Goal: Transaction & Acquisition: Purchase product/service

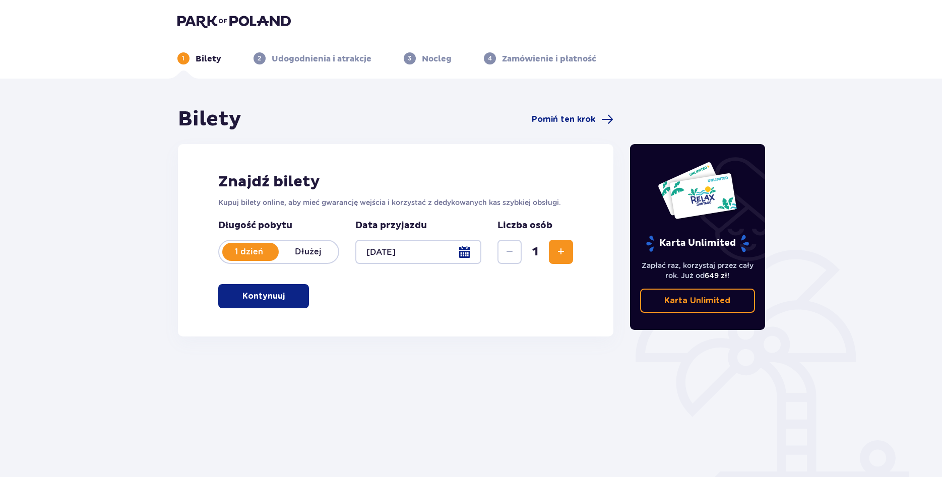
click at [275, 298] on p "Kontynuuj" at bounding box center [263, 296] width 42 height 11
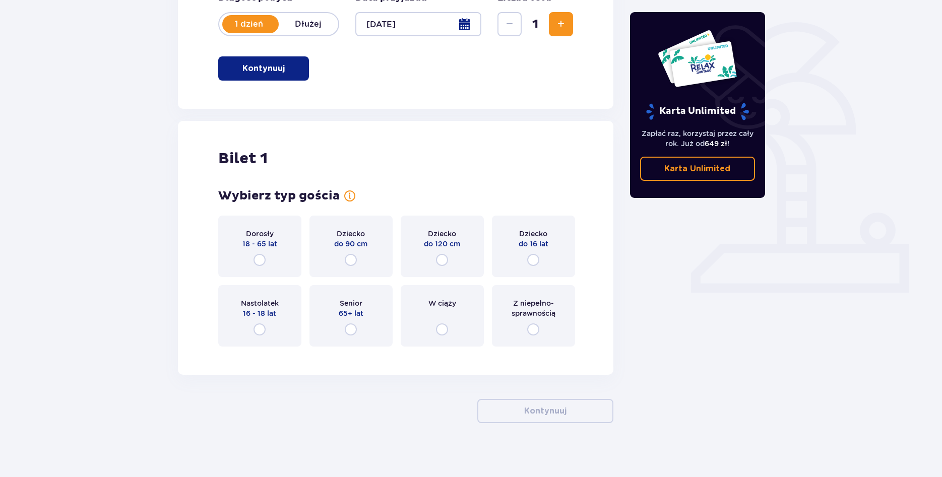
scroll to position [234, 0]
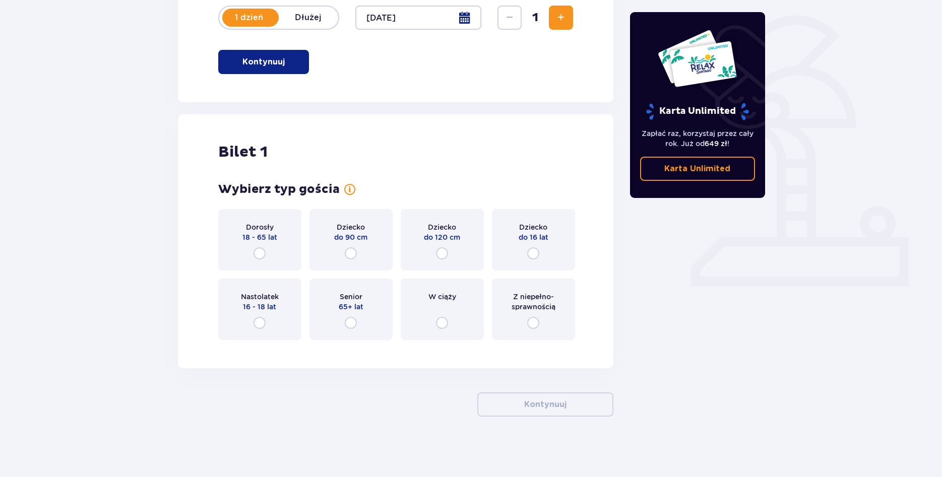
click at [257, 252] on input "radio" at bounding box center [259, 253] width 12 height 12
radio input "true"
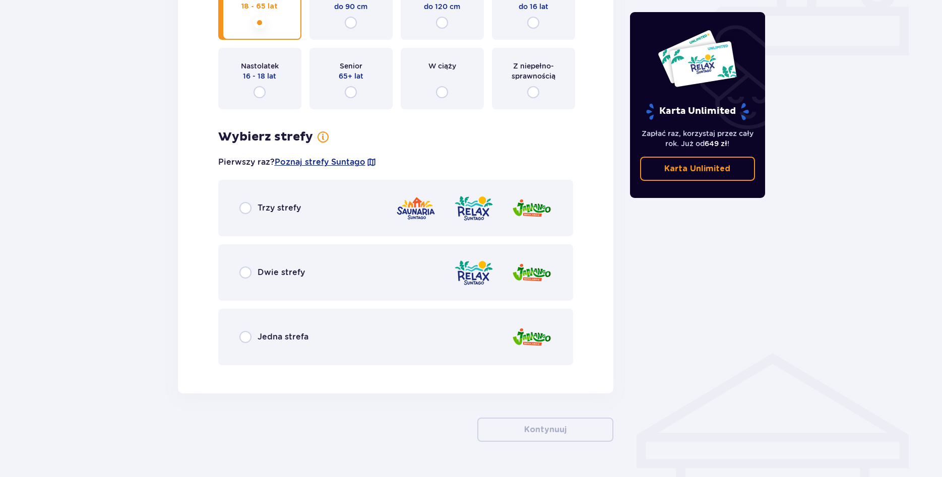
scroll to position [490, 0]
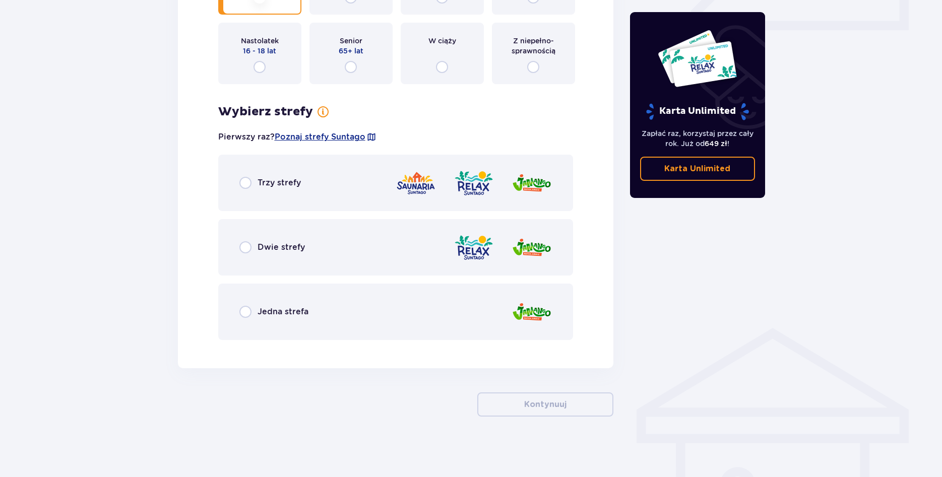
click at [243, 183] on input "radio" at bounding box center [245, 183] width 12 height 12
radio input "true"
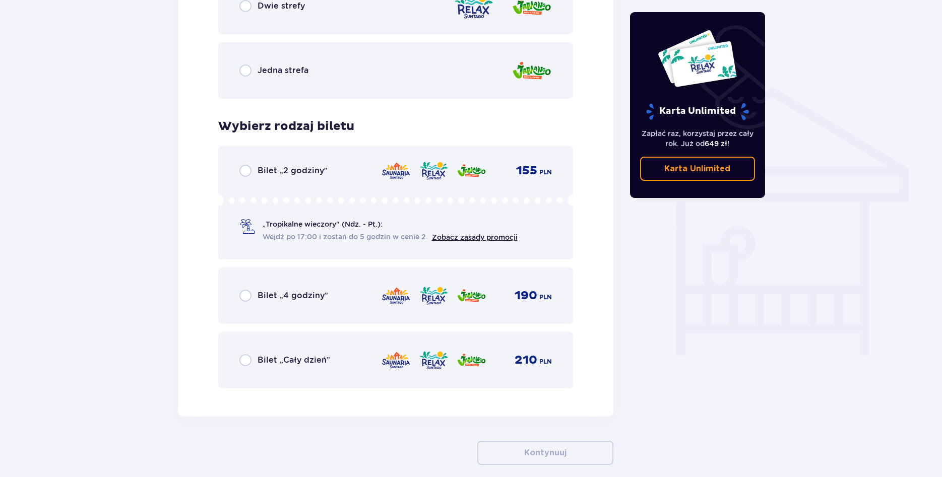
scroll to position [677, 0]
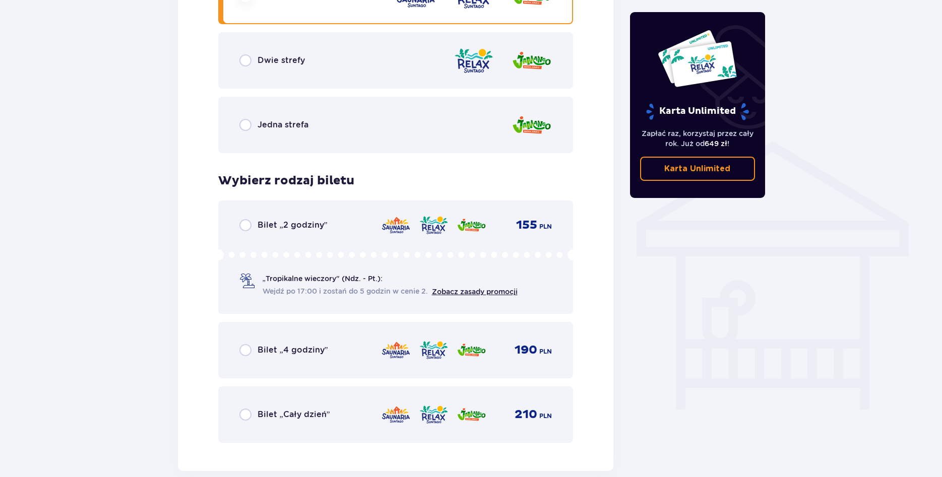
click at [244, 417] on input "radio" at bounding box center [245, 415] width 12 height 12
radio input "true"
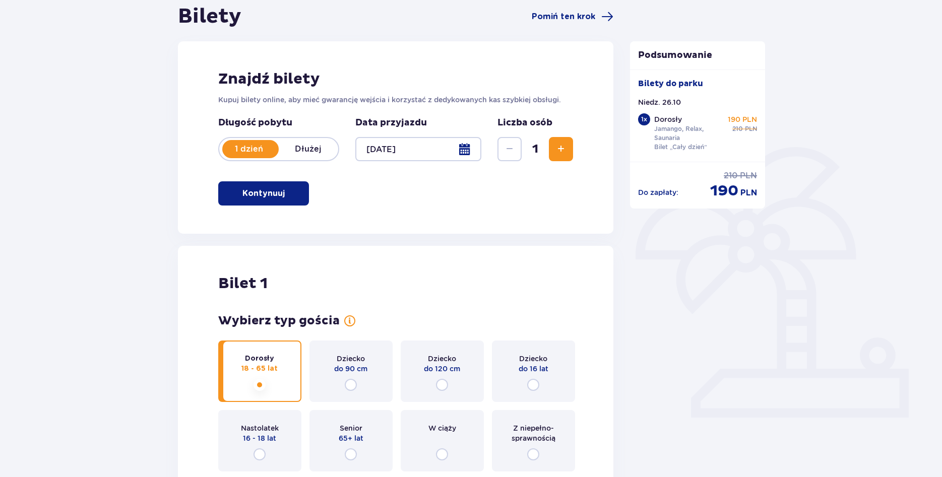
scroll to position [51, 0]
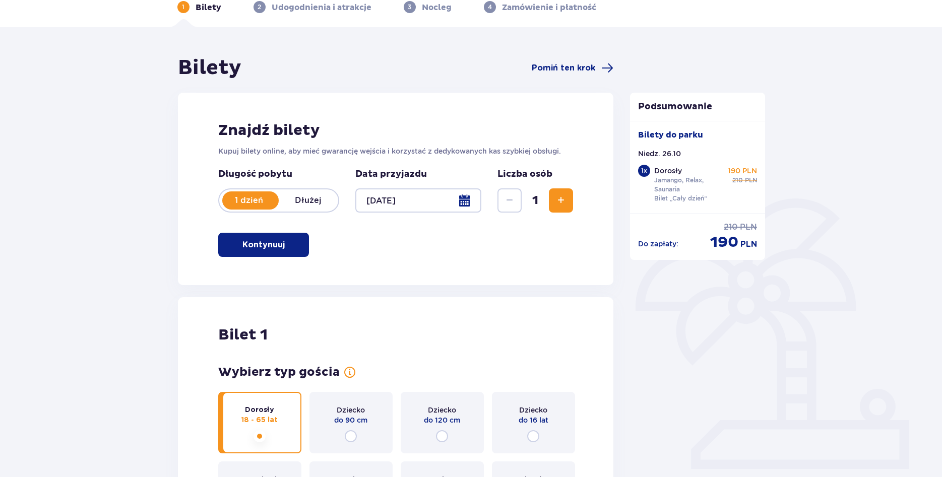
click at [558, 200] on span "Zwiększ" at bounding box center [561, 201] width 12 height 12
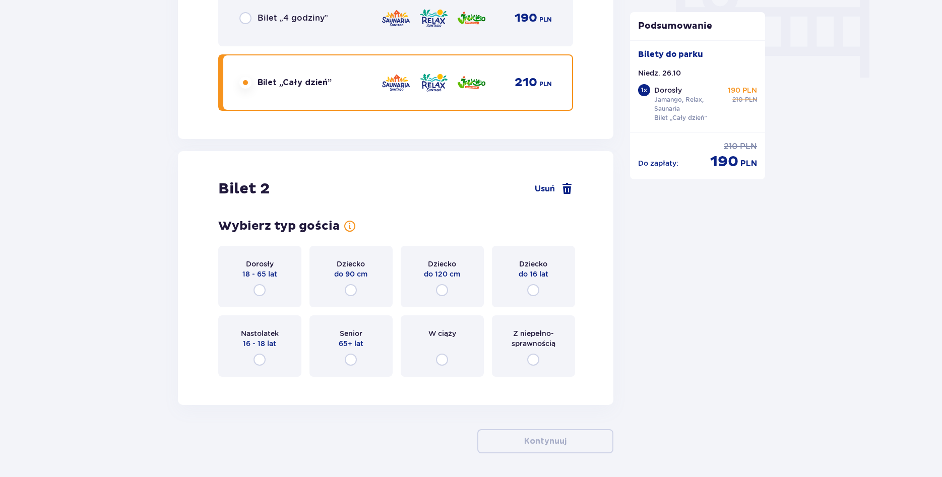
scroll to position [1046, 0]
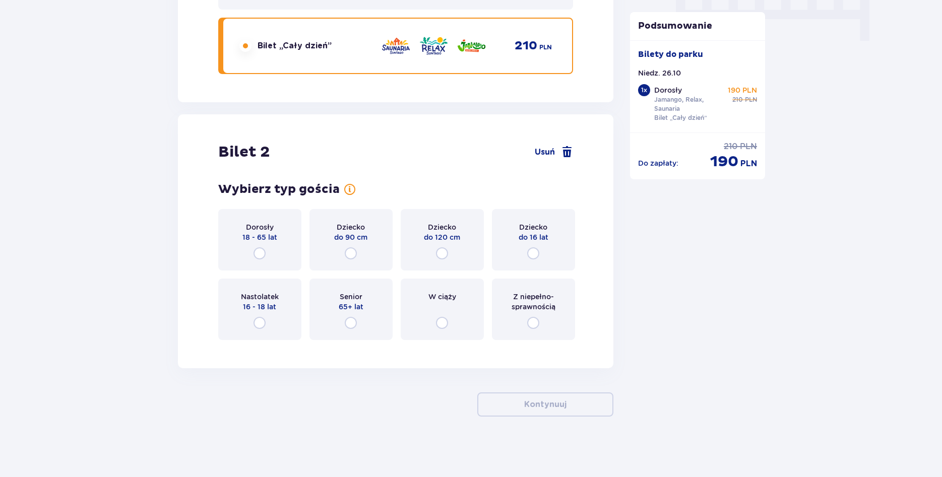
click at [263, 248] on input "radio" at bounding box center [259, 253] width 12 height 12
radio input "true"
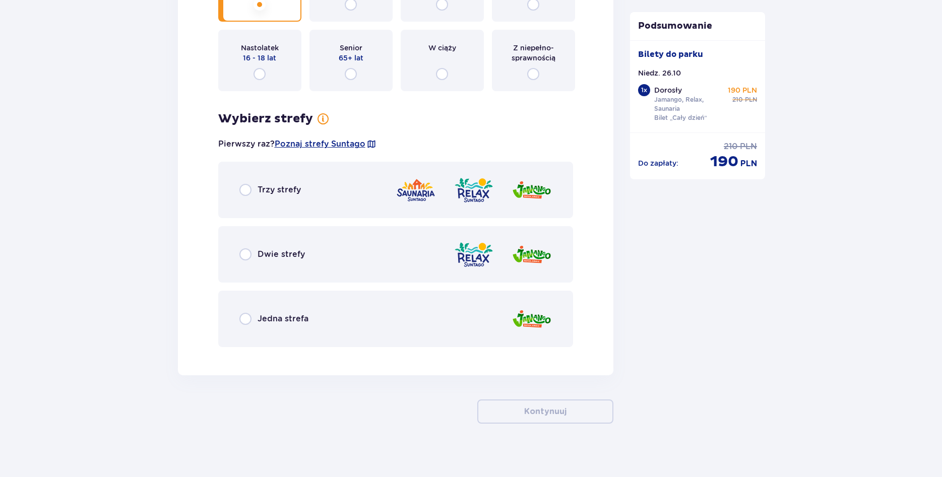
scroll to position [1302, 0]
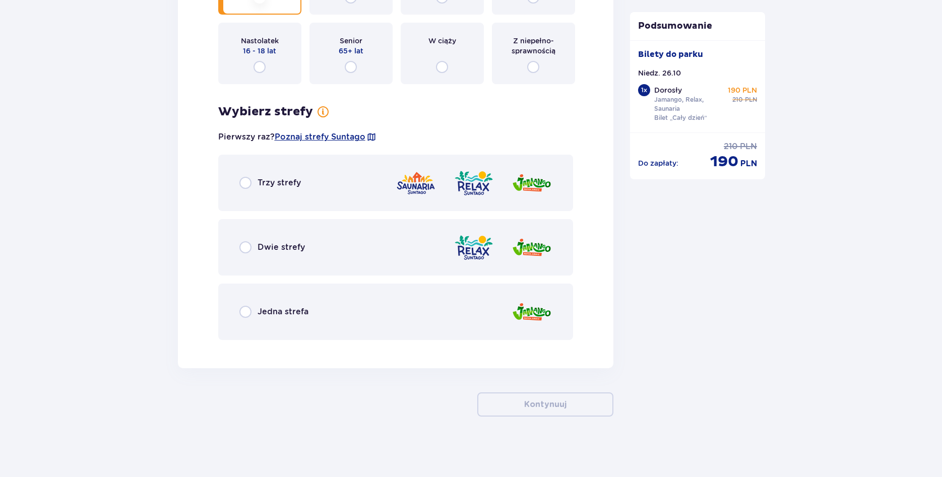
click at [243, 177] on input "radio" at bounding box center [245, 183] width 12 height 12
radio input "true"
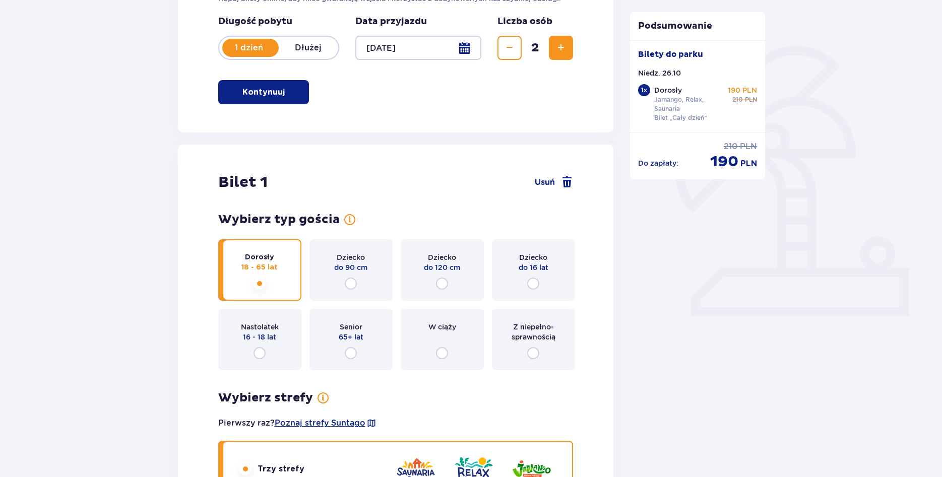
scroll to position [0, 0]
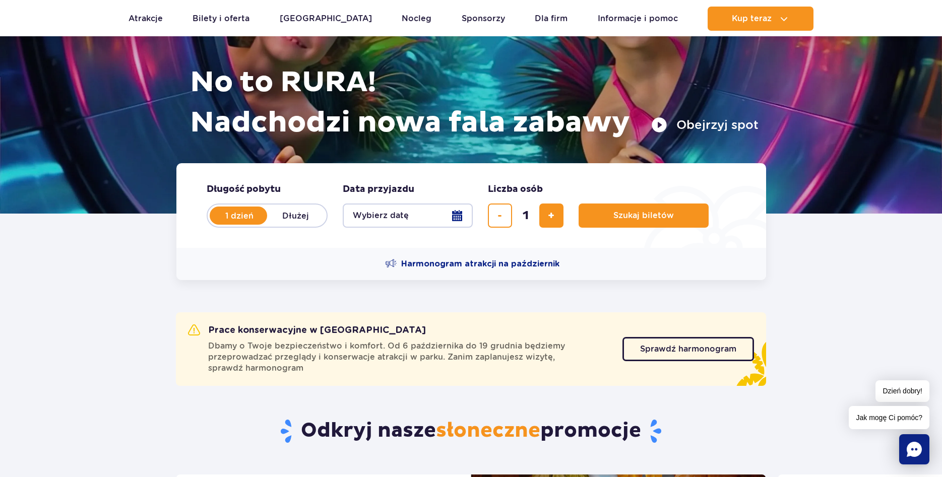
scroll to position [308, 0]
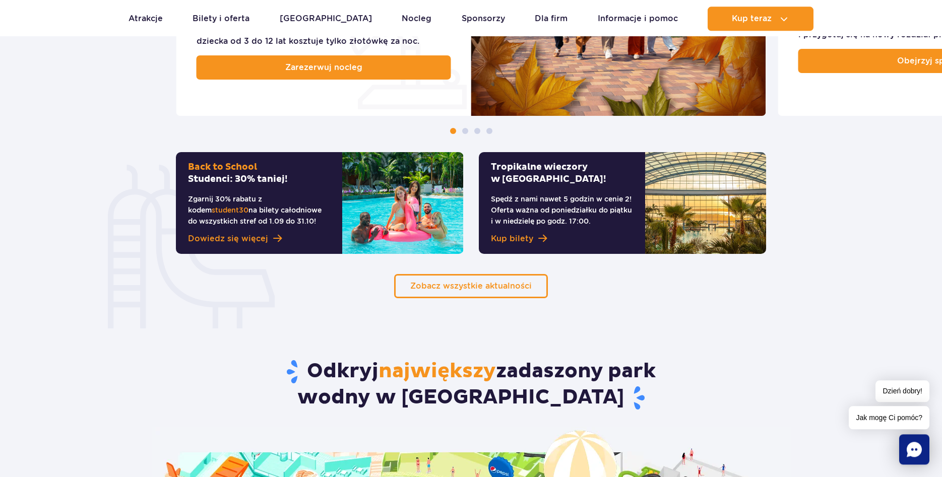
scroll to position [668, 0]
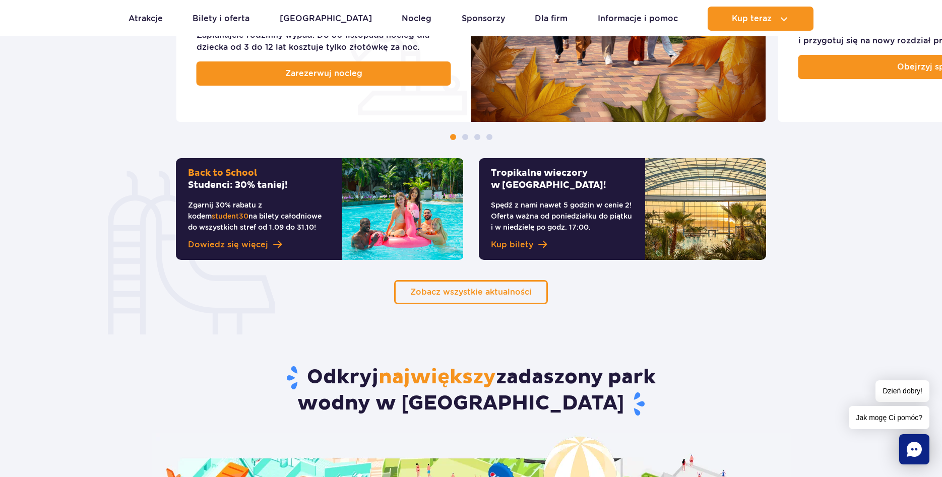
drag, startPoint x: 480, startPoint y: 293, endPoint x: 179, endPoint y: 352, distance: 306.6
click at [479, 294] on span "Zobacz wszystkie aktualności" at bounding box center [470, 292] width 121 height 10
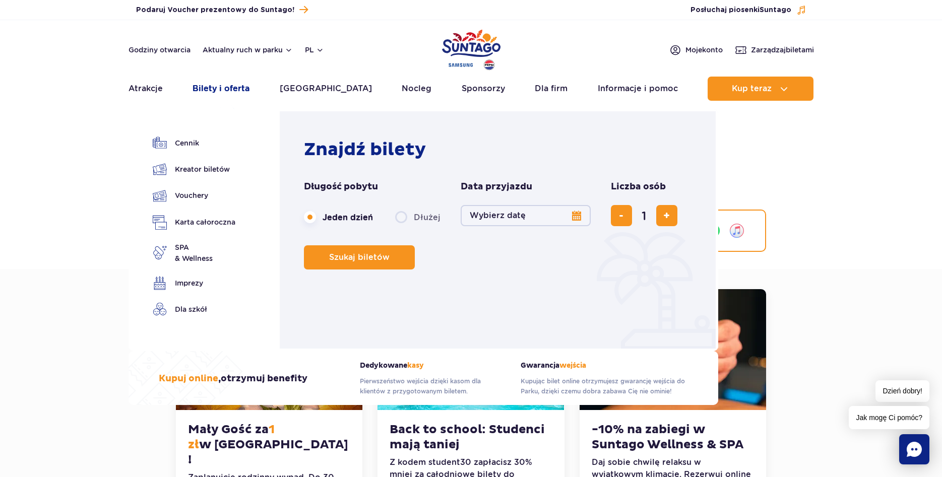
click at [230, 91] on link "Bilety i oferta" at bounding box center [220, 89] width 57 height 24
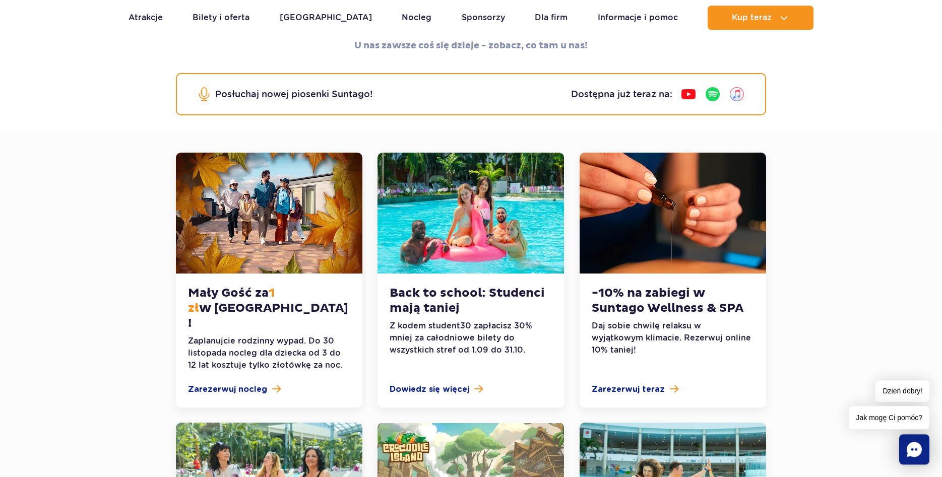
scroll to position [154, 0]
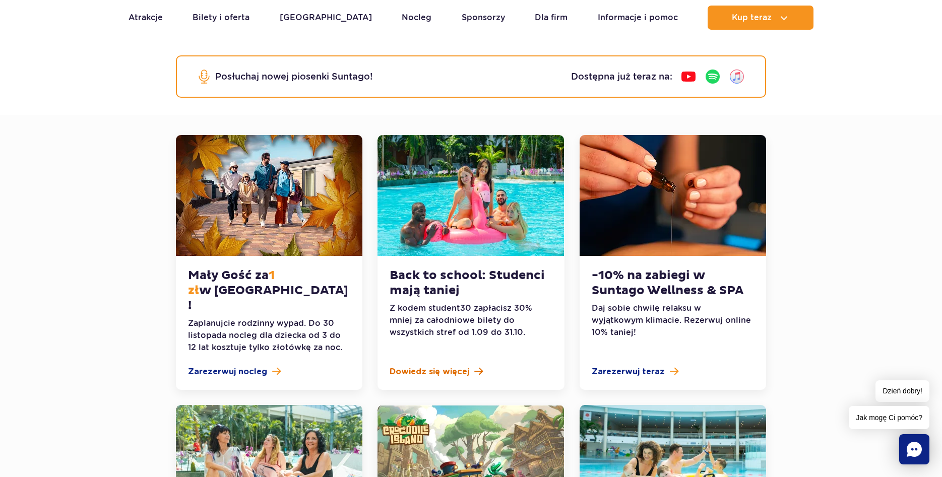
click at [444, 366] on span "Dowiedz się więcej" at bounding box center [430, 372] width 80 height 12
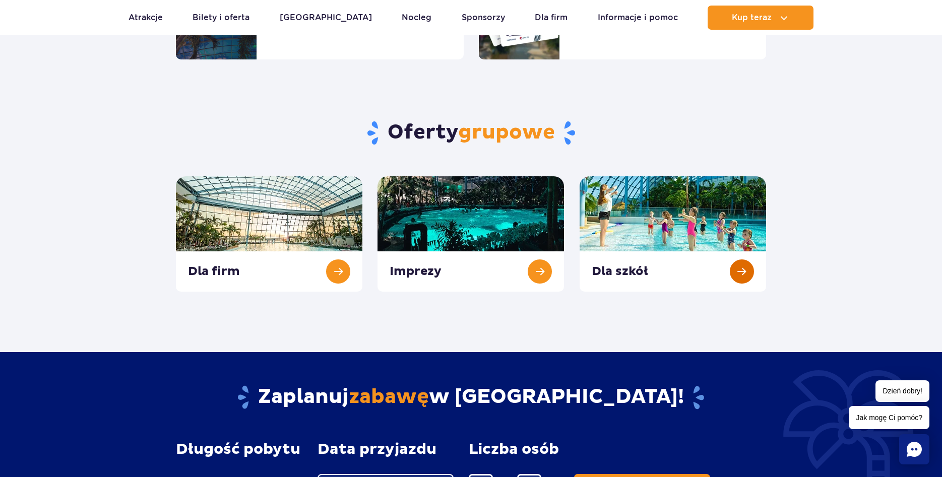
scroll to position [51, 0]
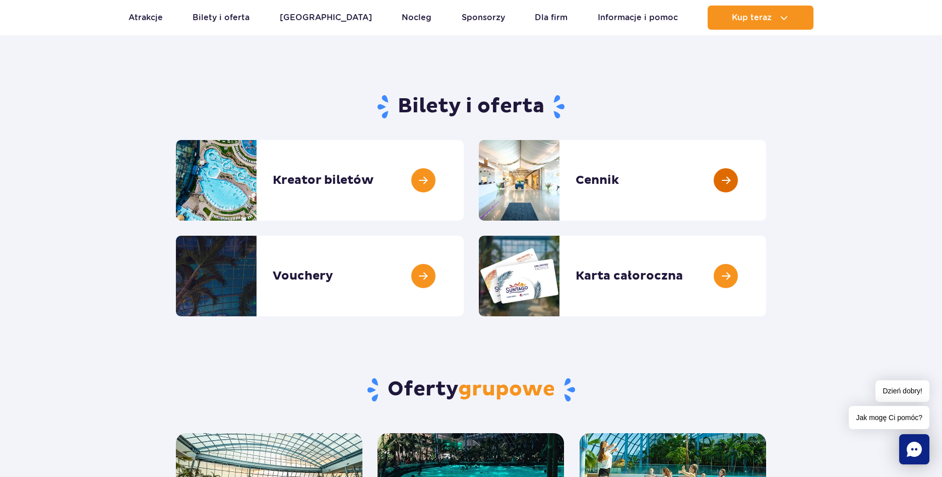
click at [766, 180] on link at bounding box center [766, 180] width 0 height 81
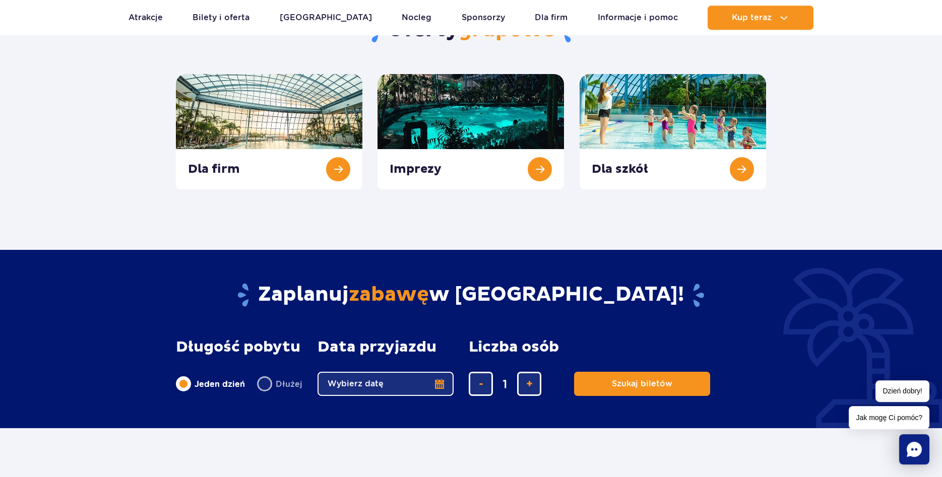
scroll to position [411, 0]
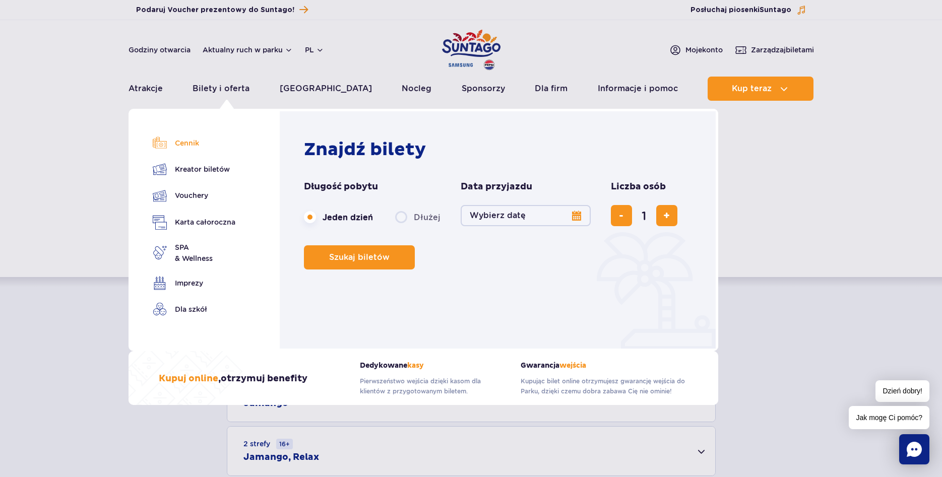
click at [188, 143] on link "Cennik" at bounding box center [194, 143] width 83 height 14
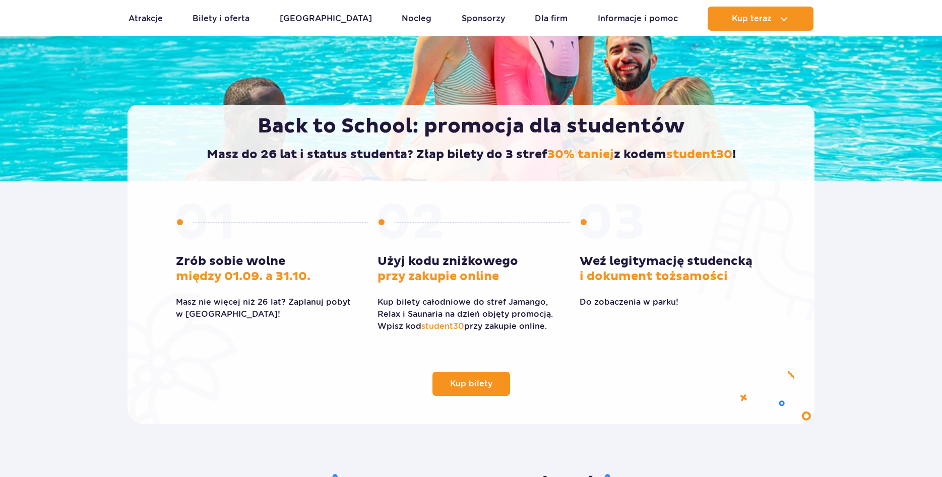
scroll to position [154, 0]
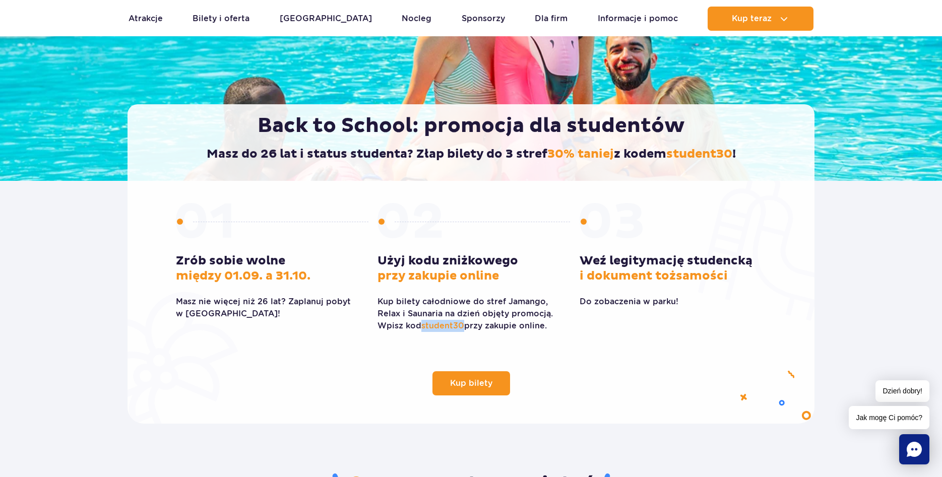
drag, startPoint x: 424, startPoint y: 326, endPoint x: 463, endPoint y: 323, distance: 38.9
click at [463, 323] on span "student30" at bounding box center [442, 326] width 43 height 10
copy span "student30"
click at [467, 383] on span "Kup bilety" at bounding box center [463, 383] width 42 height 8
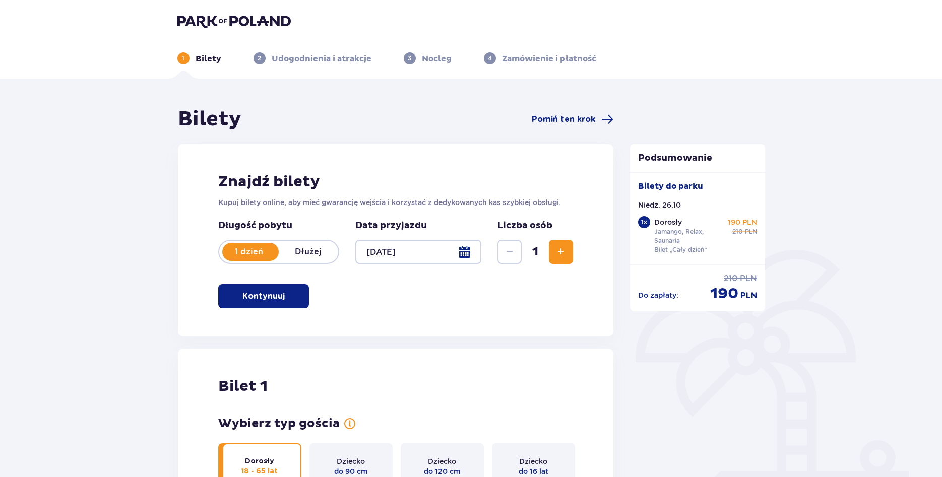
click at [560, 250] on span "Zwiększ" at bounding box center [561, 252] width 12 height 12
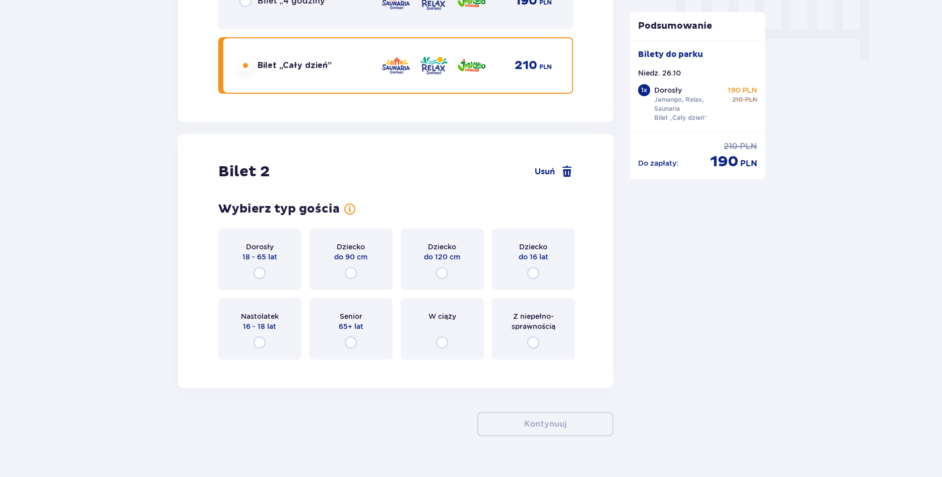
scroll to position [1046, 0]
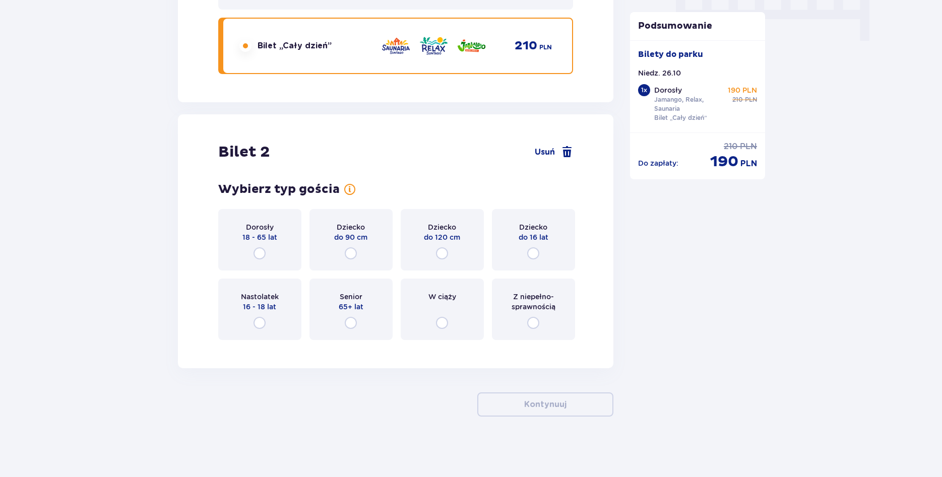
click at [258, 253] on input "radio" at bounding box center [259, 253] width 12 height 12
radio input "true"
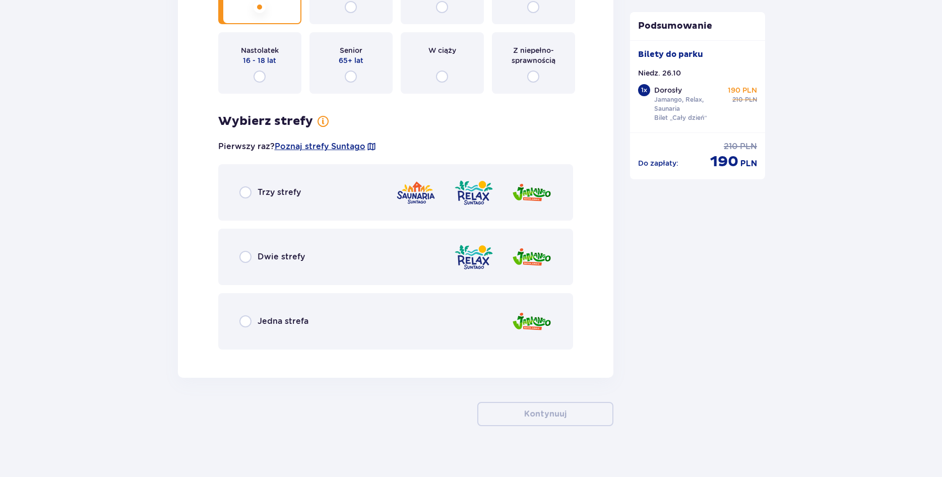
scroll to position [1302, 0]
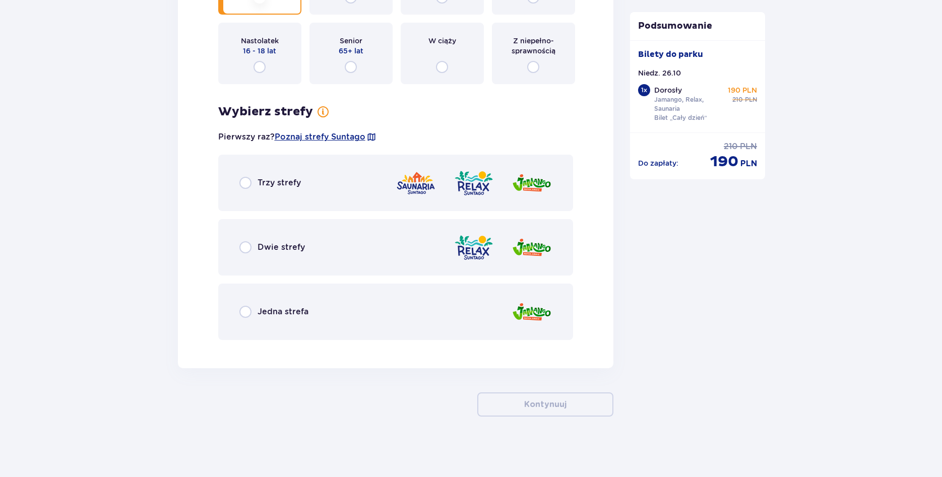
click at [244, 180] on input "radio" at bounding box center [245, 183] width 12 height 12
radio input "true"
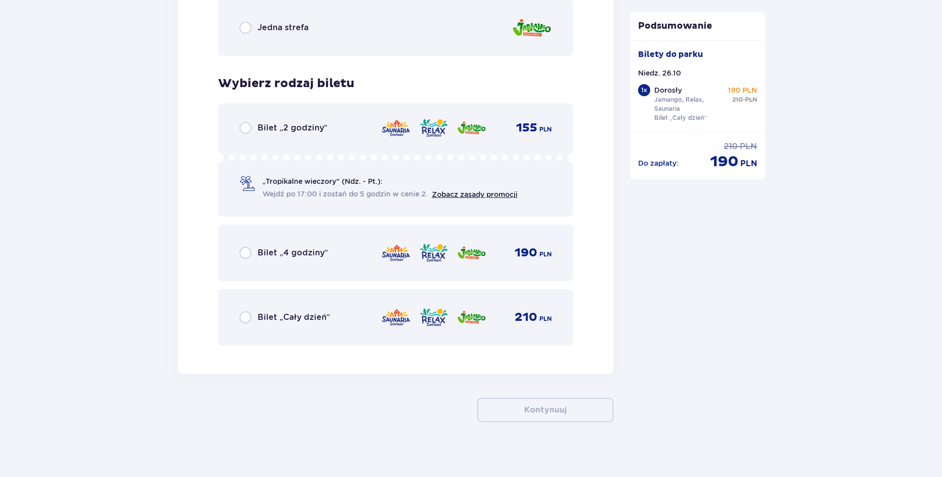
scroll to position [1592, 0]
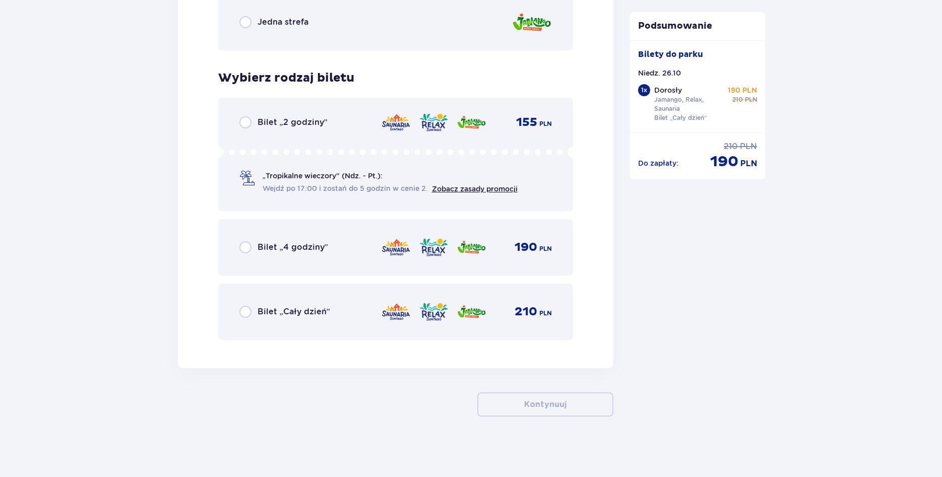
click at [239, 312] on input "radio" at bounding box center [245, 312] width 12 height 12
radio input "true"
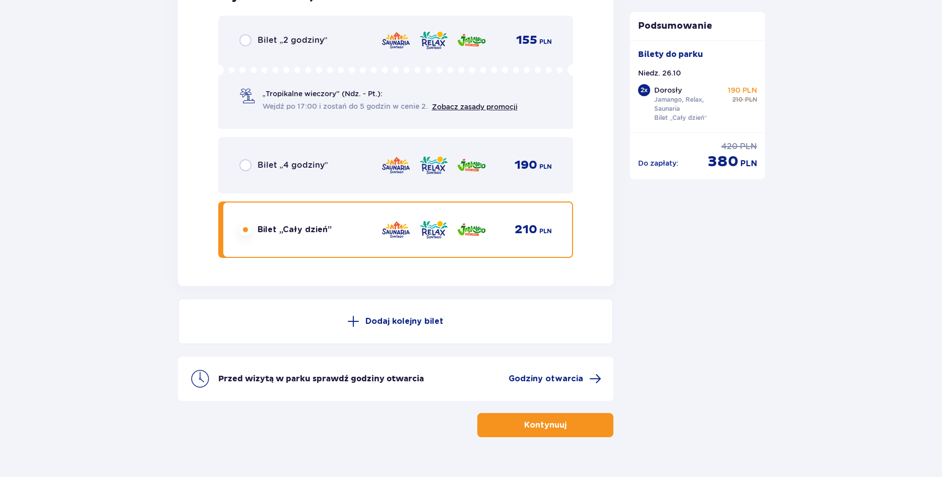
scroll to position [1695, 0]
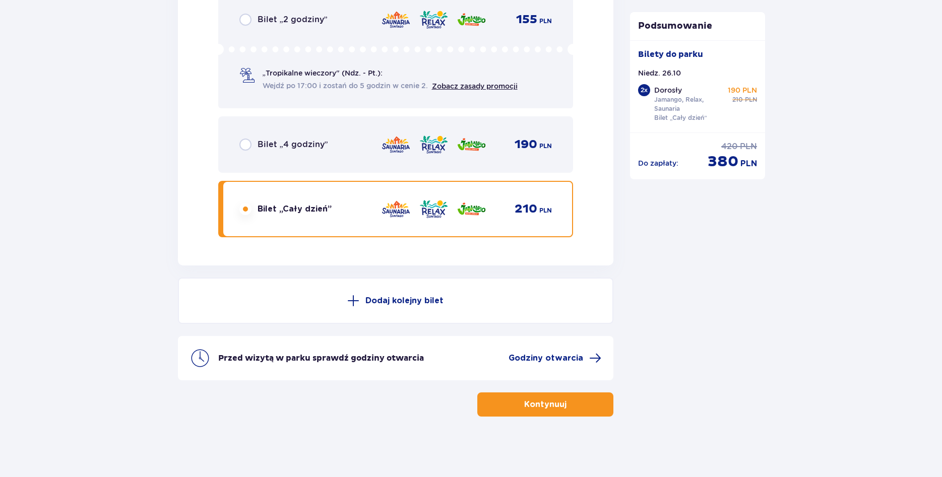
click at [540, 407] on p "Kontynuuj" at bounding box center [545, 404] width 42 height 11
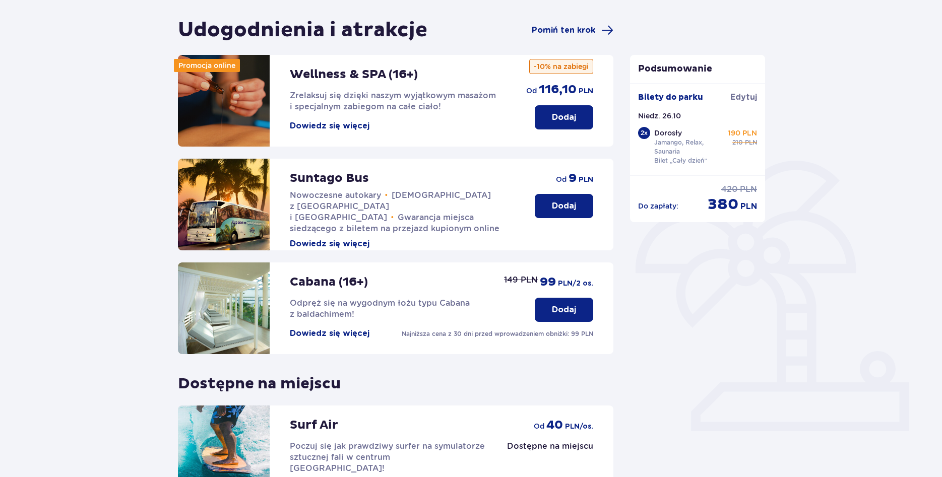
scroll to position [206, 0]
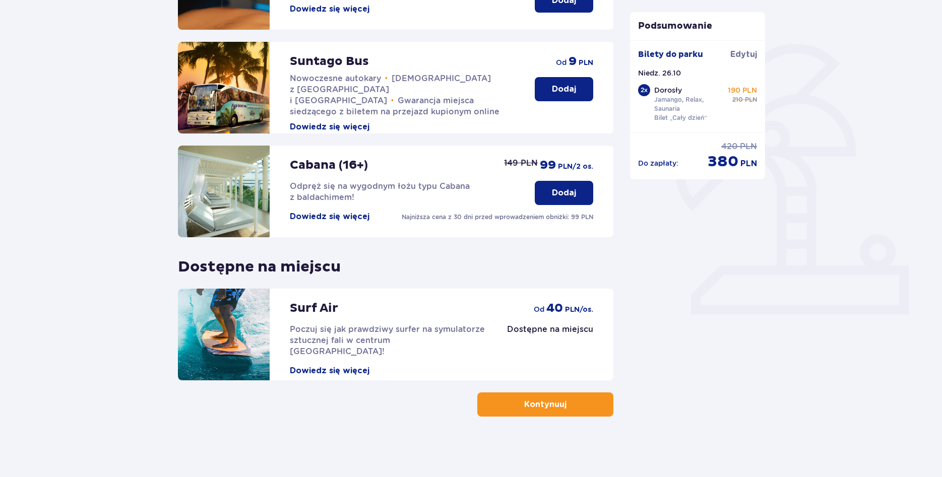
click at [540, 398] on button "Kontynuuj" at bounding box center [545, 405] width 136 height 24
